Goal: Task Accomplishment & Management: Complete application form

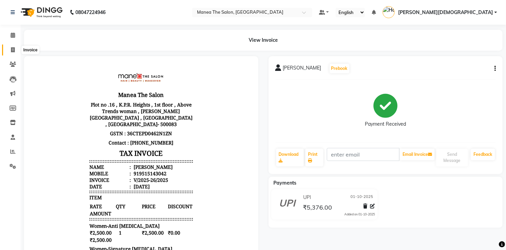
click at [12, 51] on icon at bounding box center [13, 49] width 4 height 5
select select "5481"
select select "service"
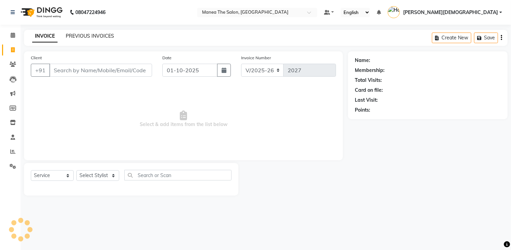
click at [96, 37] on link "PREVIOUS INVOICES" at bounding box center [90, 36] width 48 height 6
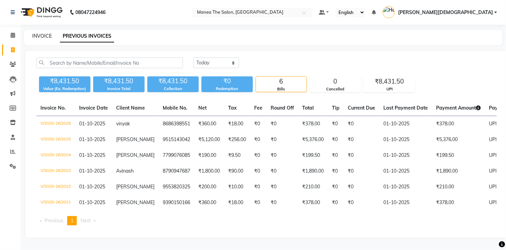
click at [41, 38] on link "INVOICE" at bounding box center [42, 36] width 20 height 6
select select "5481"
select select "service"
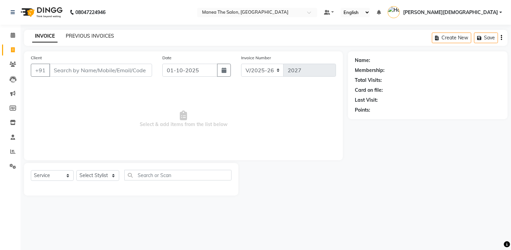
click at [99, 37] on link "PREVIOUS INVOICES" at bounding box center [90, 36] width 48 height 6
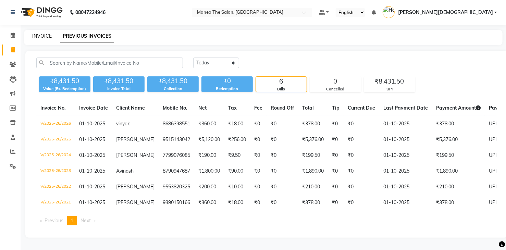
click at [46, 37] on link "INVOICE" at bounding box center [42, 36] width 20 height 6
select select "5481"
select select "service"
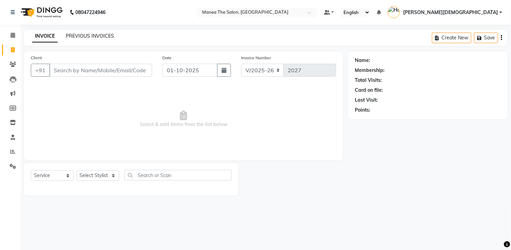
click at [95, 37] on link "PREVIOUS INVOICES" at bounding box center [90, 36] width 48 height 6
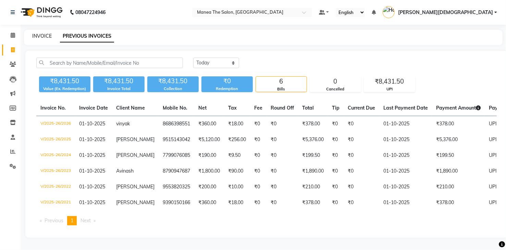
click at [32, 36] on link "INVOICE" at bounding box center [42, 36] width 20 height 6
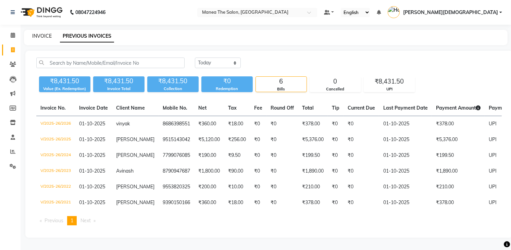
select select "5481"
select select "service"
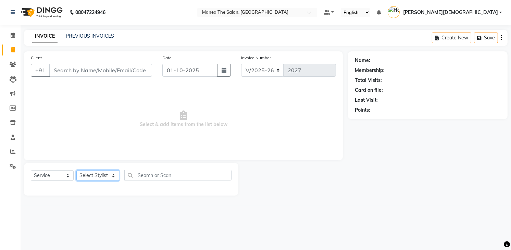
click at [106, 179] on select "Select Stylist [PERSON_NAME] [PERSON_NAME] [PERSON_NAME] [PERSON_NAME]" at bounding box center [97, 175] width 43 height 11
select select "60439"
click at [76, 170] on select "Select Stylist [PERSON_NAME] [PERSON_NAME] [PERSON_NAME] [PERSON_NAME]" at bounding box center [97, 175] width 43 height 11
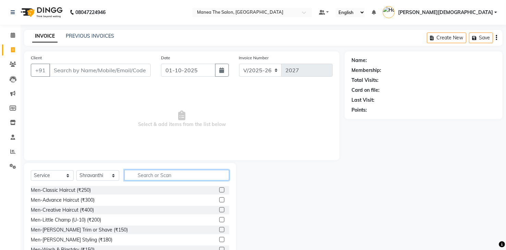
click at [158, 177] on input "text" at bounding box center [176, 175] width 105 height 11
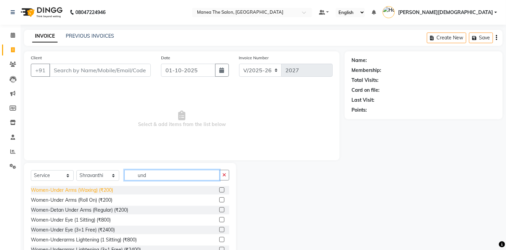
type input "und"
click at [112, 193] on div "Women-Under Arms (Waxing) (₹200)" at bounding box center [72, 190] width 82 height 7
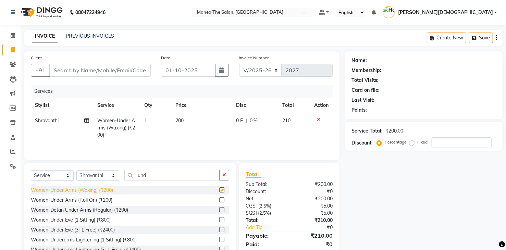
checkbox input "false"
click at [132, 69] on input "Client" at bounding box center [99, 70] width 101 height 13
click at [121, 68] on input "Client" at bounding box center [99, 70] width 101 height 13
click at [132, 70] on input "Client" at bounding box center [99, 70] width 101 height 13
type input "9"
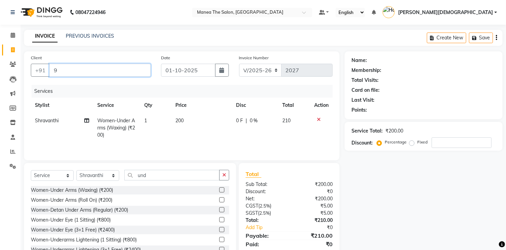
type input "0"
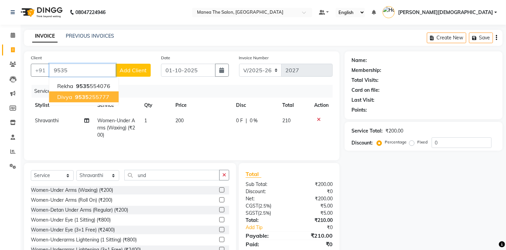
drag, startPoint x: 90, startPoint y: 97, endPoint x: 92, endPoint y: 103, distance: 6.5
click at [92, 103] on ngb-typeahead-window "Rekha 9535 554076 divya 9535 255777" at bounding box center [84, 91] width 70 height 28
click at [101, 96] on ngb-highlight "9535 255777" at bounding box center [92, 97] width 36 height 7
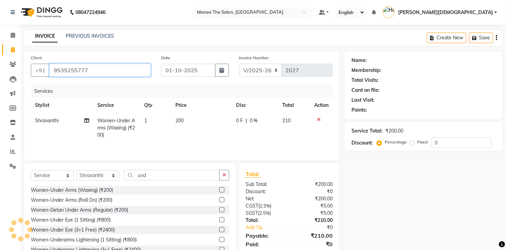
type input "9535255777"
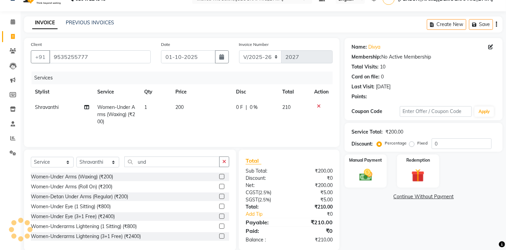
scroll to position [24, 0]
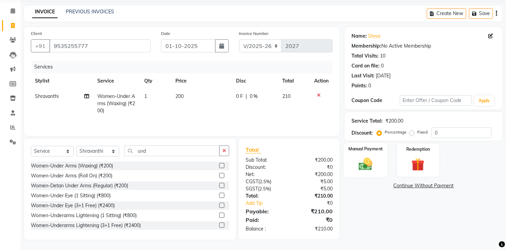
click at [368, 162] on img at bounding box center [366, 165] width 22 height 16
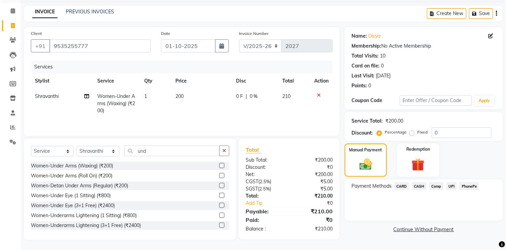
click at [452, 187] on span "UPI" at bounding box center [451, 186] width 11 height 8
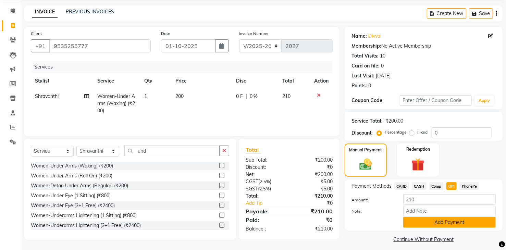
click at [440, 220] on button "Add Payment" at bounding box center [449, 222] width 93 height 11
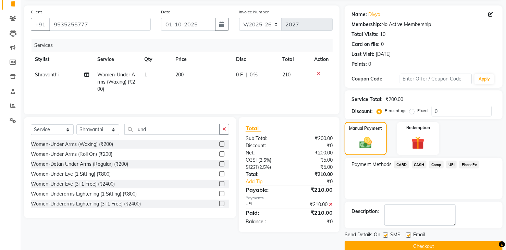
scroll to position [57, 0]
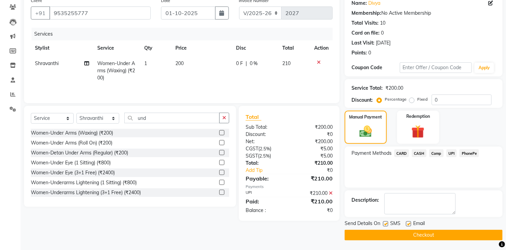
click at [407, 235] on button "Checkout" at bounding box center [424, 235] width 158 height 11
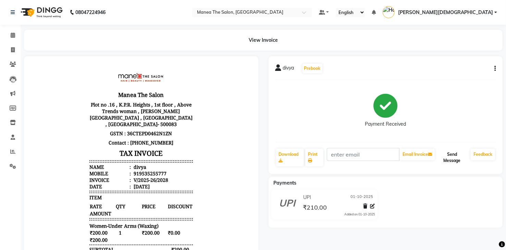
click at [450, 152] on button "Send Message" at bounding box center [452, 158] width 32 height 18
click at [316, 159] on link "Print" at bounding box center [314, 158] width 18 height 18
click at [68, 103] on body "Manea The Salon Plot no .16 , K.P.R. Heights , 1st floor , Above Trends woman ,…" at bounding box center [140, 191] width 215 height 252
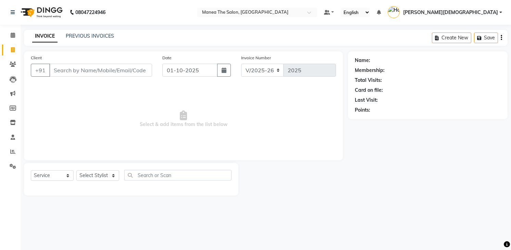
select select "5481"
select select "service"
click at [111, 172] on select "Select Stylist [PERSON_NAME] [PERSON_NAME] [PERSON_NAME] [PERSON_NAME]" at bounding box center [97, 175] width 43 height 11
select select "84828"
click at [76, 170] on select "Select Stylist [PERSON_NAME] [PERSON_NAME] [PERSON_NAME] [PERSON_NAME]" at bounding box center [97, 175] width 43 height 11
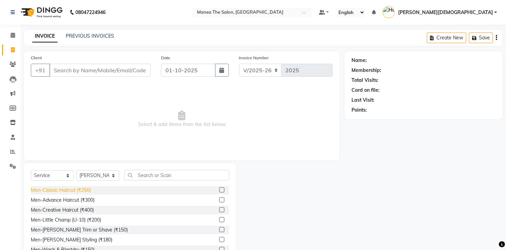
click at [87, 189] on div "Men-Classic Haircut (₹250)" at bounding box center [61, 190] width 60 height 7
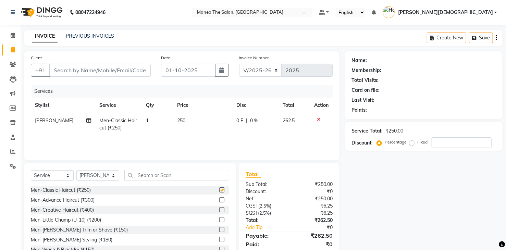
checkbox input "false"
drag, startPoint x: 96, startPoint y: 231, endPoint x: 98, endPoint y: 225, distance: 5.5
click at [96, 231] on div "Men-[PERSON_NAME] Trim or Shave (₹150)" at bounding box center [79, 229] width 97 height 7
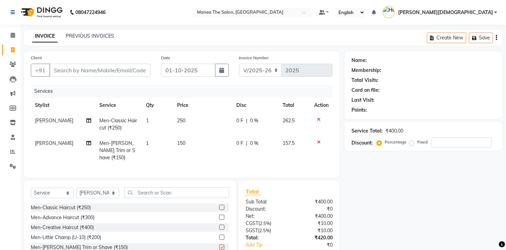
checkbox input "false"
click at [197, 120] on td "250" at bounding box center [203, 124] width 60 height 23
select select "84828"
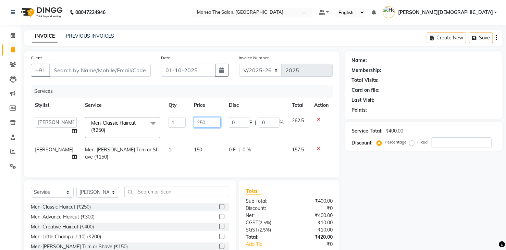
click at [200, 122] on input "250" at bounding box center [207, 122] width 27 height 11
type input "2"
type input "210"
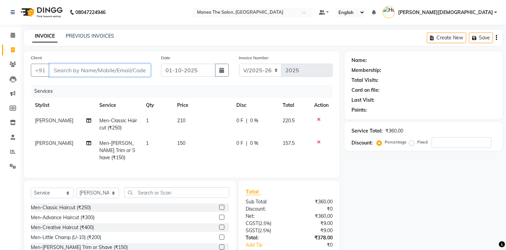
click at [131, 74] on input "Client" at bounding box center [99, 70] width 101 height 13
type input "8"
type input "0"
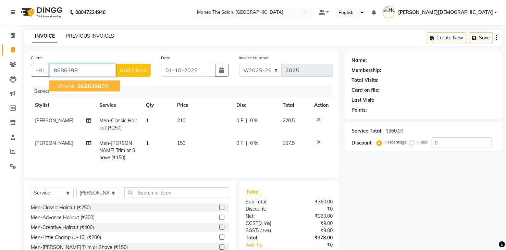
click at [108, 84] on ngb-highlight "8686398 551" at bounding box center [94, 86] width 36 height 7
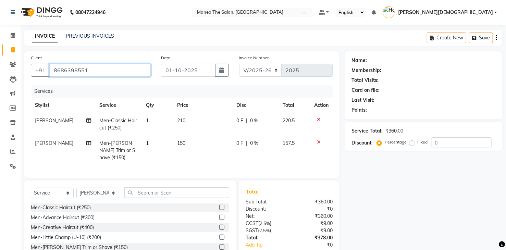
type input "8686398551"
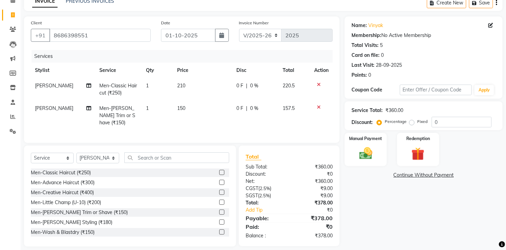
scroll to position [39, 0]
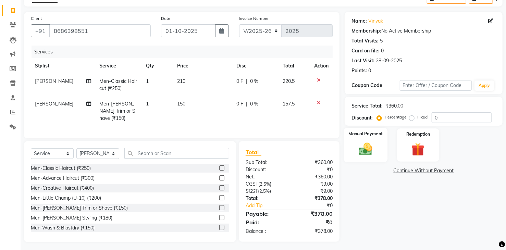
click at [368, 150] on img at bounding box center [366, 150] width 22 height 16
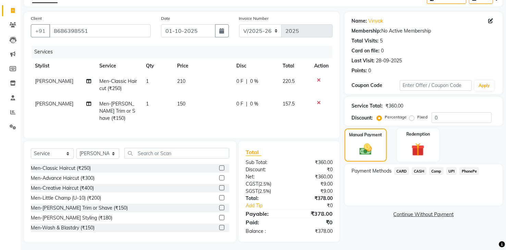
click at [451, 171] on span "UPI" at bounding box center [451, 171] width 11 height 8
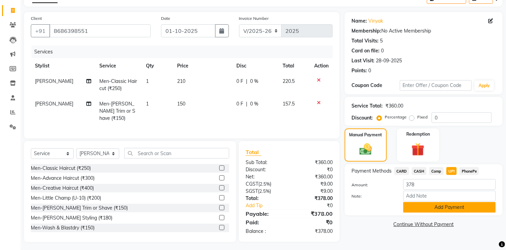
click at [471, 208] on button "Add Payment" at bounding box center [449, 207] width 93 height 11
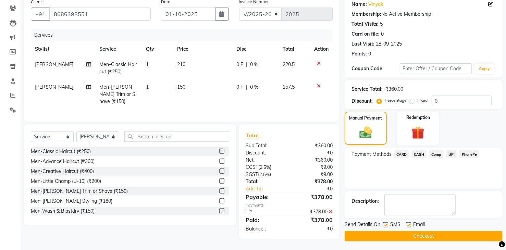
scroll to position [57, 0]
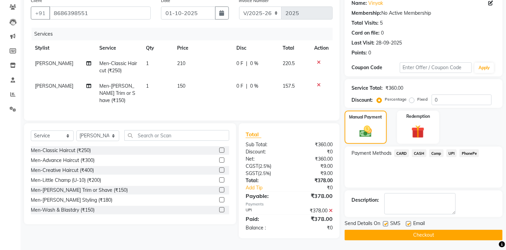
click at [464, 236] on button "Checkout" at bounding box center [424, 235] width 158 height 11
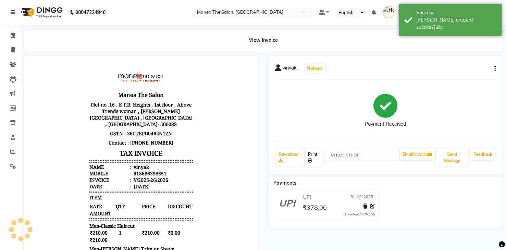
click at [314, 151] on link "Print" at bounding box center [314, 158] width 18 height 18
click at [450, 156] on button "Send Message" at bounding box center [452, 158] width 32 height 18
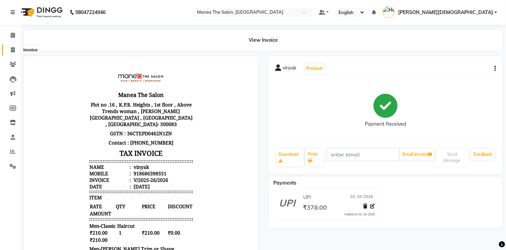
click at [11, 48] on icon at bounding box center [13, 49] width 4 height 5
select select "service"
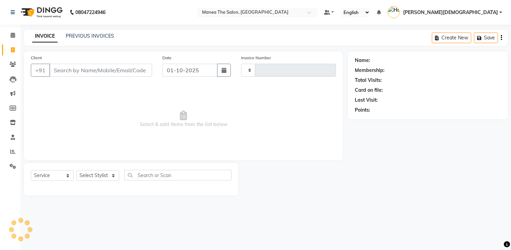
type input "2027"
select select "5481"
click at [118, 175] on select "Select Stylist [PERSON_NAME] [PERSON_NAME] [PERSON_NAME] [PERSON_NAME]" at bounding box center [97, 175] width 43 height 11
select select "81467"
click at [76, 170] on select "Select Stylist [PERSON_NAME] [PERSON_NAME] [PERSON_NAME] [PERSON_NAME]" at bounding box center [97, 175] width 43 height 11
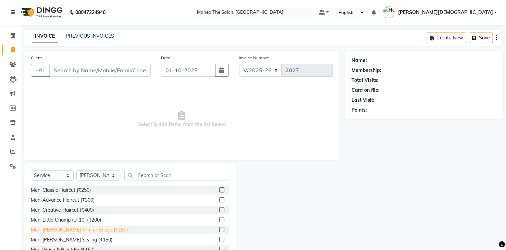
click at [99, 230] on div "Men-[PERSON_NAME] Trim or Shave (₹150)" at bounding box center [79, 229] width 97 height 7
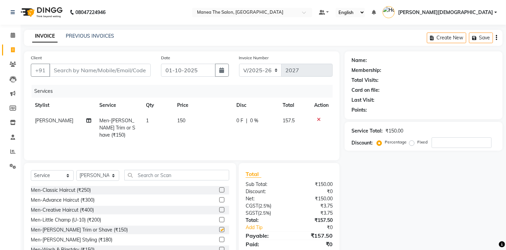
checkbox input "false"
click at [130, 73] on input "Client" at bounding box center [99, 70] width 101 height 13
type input "9"
type input "0"
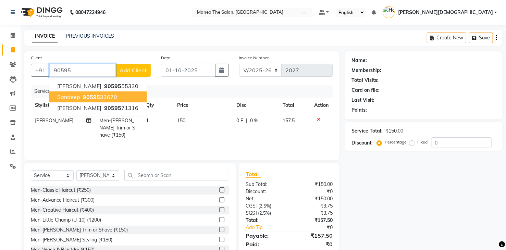
click at [109, 98] on ngb-highlight "90595 33670" at bounding box center [100, 97] width 36 height 7
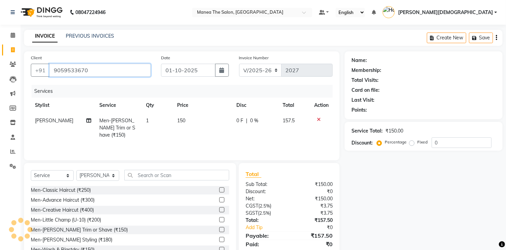
type input "9059533670"
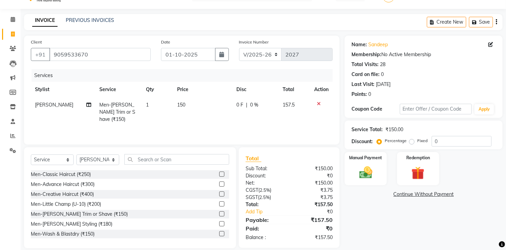
scroll to position [24, 0]
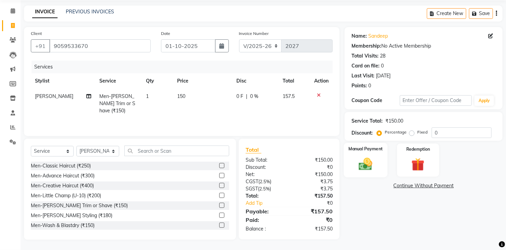
click at [367, 167] on img at bounding box center [366, 165] width 22 height 16
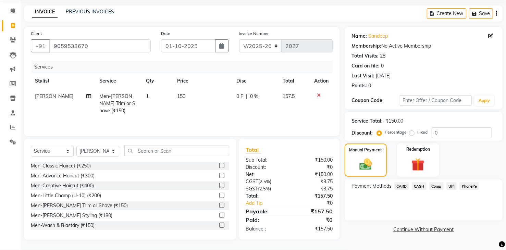
click at [452, 184] on span "UPI" at bounding box center [451, 186] width 11 height 8
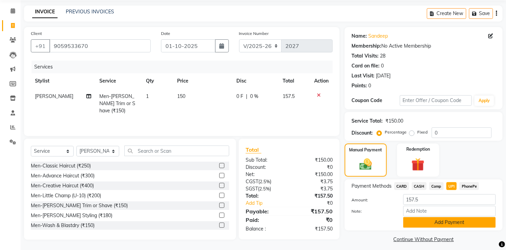
click at [461, 224] on button "Add Payment" at bounding box center [449, 222] width 93 height 11
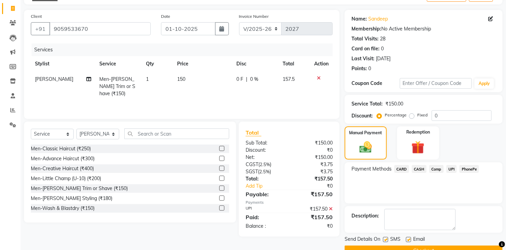
scroll to position [57, 0]
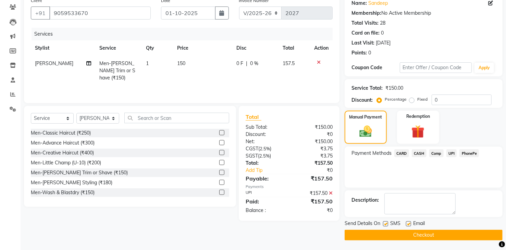
click at [463, 232] on button "Checkout" at bounding box center [424, 235] width 158 height 11
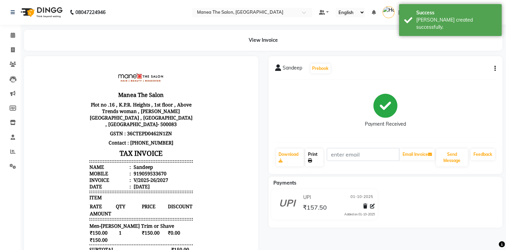
click at [309, 156] on link "Print" at bounding box center [314, 158] width 18 height 18
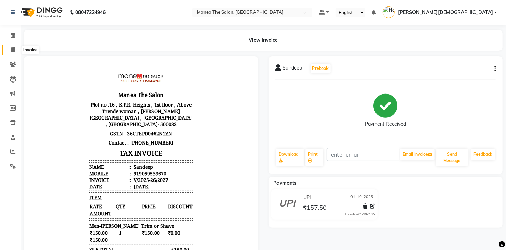
click at [13, 49] on icon at bounding box center [13, 49] width 4 height 5
select select "service"
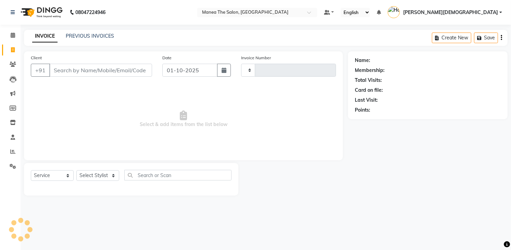
type input "2028"
select select "5481"
